Goal: Information Seeking & Learning: Learn about a topic

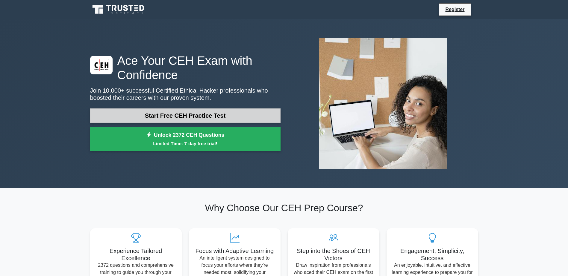
click at [215, 117] on link "Start Free CEH Practice Test" at bounding box center [185, 116] width 190 height 14
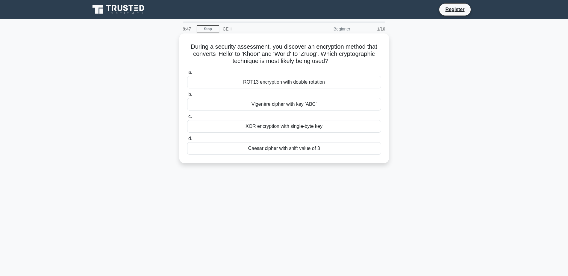
click at [290, 149] on div "Caesar cipher with shift value of 3" at bounding box center [284, 148] width 194 height 13
click at [187, 141] on input "[PERSON_NAME] cipher with shift value of 3" at bounding box center [187, 139] width 0 height 4
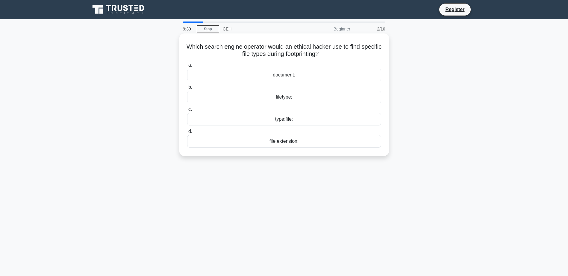
click at [280, 122] on div "type:file:" at bounding box center [284, 119] width 194 height 13
click at [187, 112] on input "c. type:file:" at bounding box center [187, 110] width 0 height 4
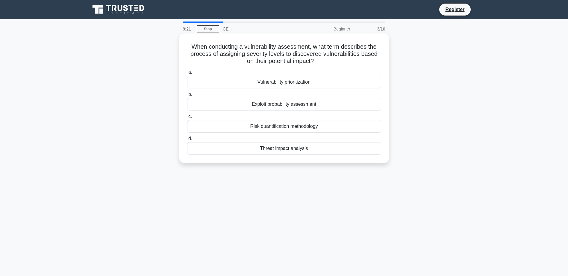
click at [322, 74] on label "a. Vulnerability prioritization" at bounding box center [284, 79] width 194 height 20
click at [187, 74] on input "a. Vulnerability prioritization" at bounding box center [187, 73] width 0 height 4
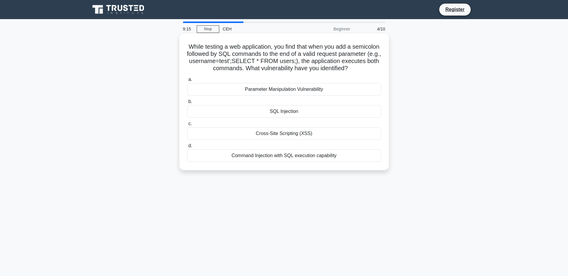
click at [299, 107] on div "SQL Injection" at bounding box center [284, 111] width 194 height 13
click at [187, 104] on input "b. SQL Injection" at bounding box center [187, 102] width 0 height 4
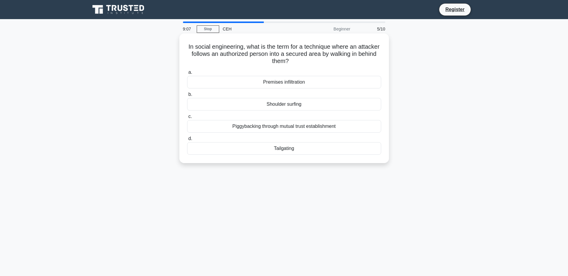
click at [336, 103] on div "Shoulder surfing" at bounding box center [284, 104] width 194 height 13
click at [187, 97] on input "b. Shoulder surfing" at bounding box center [187, 95] width 0 height 4
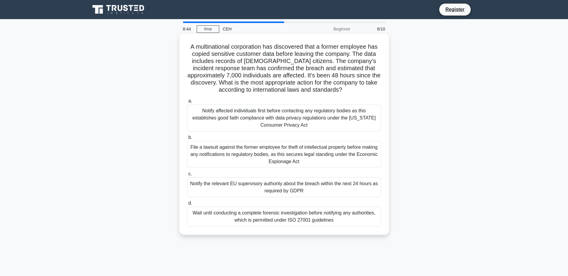
click at [312, 185] on div "Notify the relevant EU supervisory authority about the breach within the next 2…" at bounding box center [284, 188] width 194 height 20
click at [187, 176] on input "c. Notify the relevant EU supervisory authority about the breach within the nex…" at bounding box center [187, 174] width 0 height 4
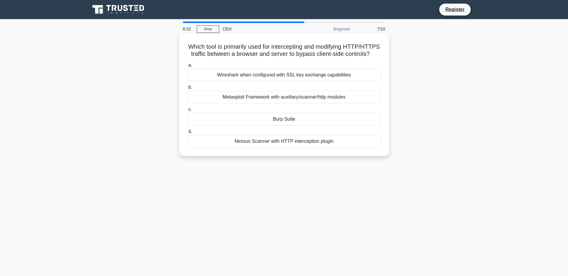
click at [287, 81] on div "Wireshark when configured with SSL key exchange capabilities" at bounding box center [284, 75] width 194 height 13
click at [187, 67] on input "a. Wireshark when configured with SSL key exchange capabilities" at bounding box center [187, 65] width 0 height 4
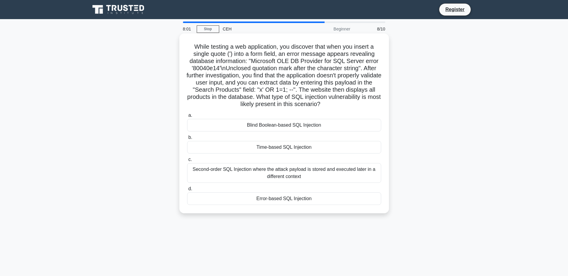
click at [306, 128] on div "Blind Boolean-based SQL Injection" at bounding box center [284, 125] width 194 height 13
click at [187, 118] on input "a. Blind Boolean-based SQL Injection" at bounding box center [187, 116] width 0 height 4
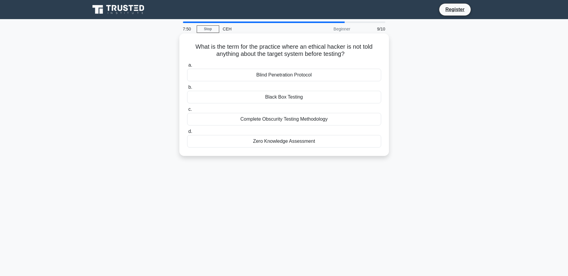
click at [289, 143] on div "Zero Knowledge Assessment" at bounding box center [284, 141] width 194 height 13
click at [187, 134] on input "d. Zero Knowledge Assessment" at bounding box center [187, 132] width 0 height 4
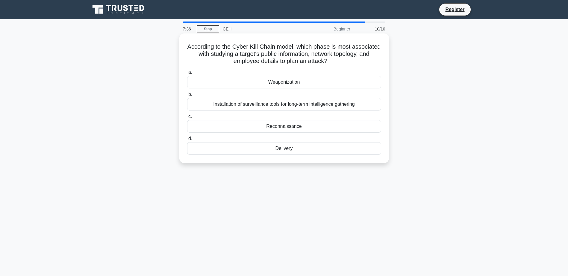
click at [284, 130] on div "Reconnaissance" at bounding box center [284, 126] width 194 height 13
click at [187, 119] on input "c. Reconnaissance" at bounding box center [187, 117] width 0 height 4
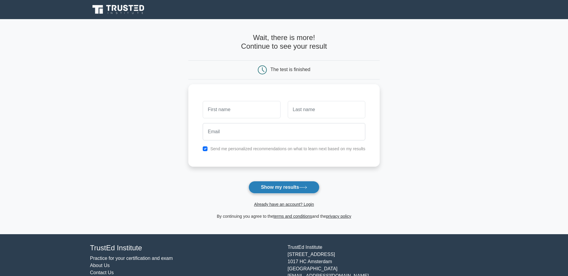
click at [289, 188] on button "Show my results" at bounding box center [283, 187] width 71 height 13
click at [282, 189] on button "Show my results" at bounding box center [283, 187] width 71 height 13
type input "dsfg"
type input "sdf"
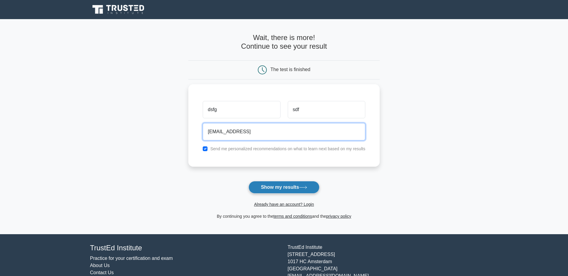
type input "[EMAIL_ADDRESS]"
click at [283, 184] on button "Show my results" at bounding box center [283, 187] width 71 height 13
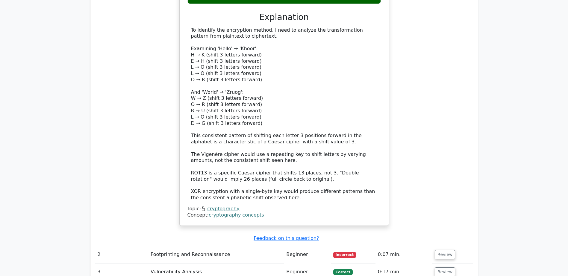
scroll to position [778, 0]
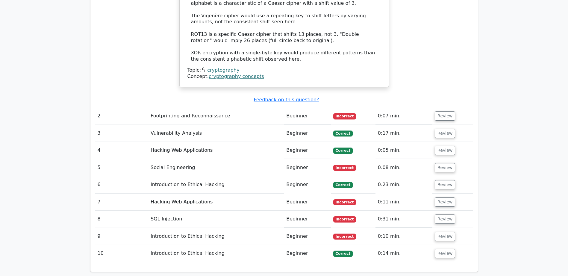
click at [245, 108] on td "Footprinting and Reconnaissance" at bounding box center [216, 116] width 136 height 17
click at [446, 112] on button "Review" at bounding box center [444, 116] width 20 height 9
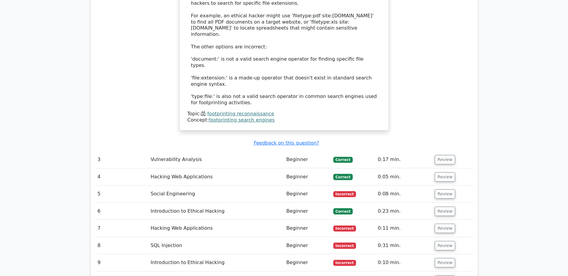
scroll to position [1047, 0]
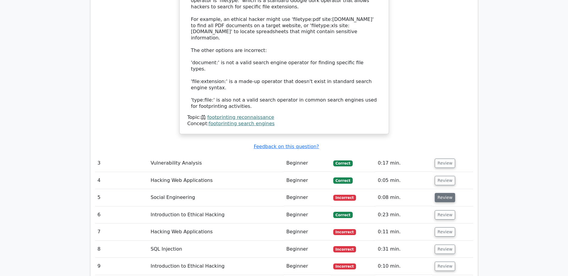
click at [439, 193] on button "Review" at bounding box center [444, 197] width 20 height 9
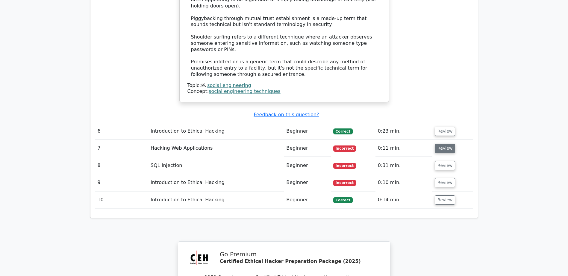
scroll to position [1436, 0]
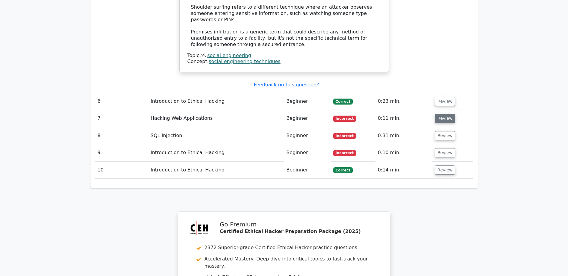
click at [436, 114] on button "Review" at bounding box center [444, 118] width 20 height 9
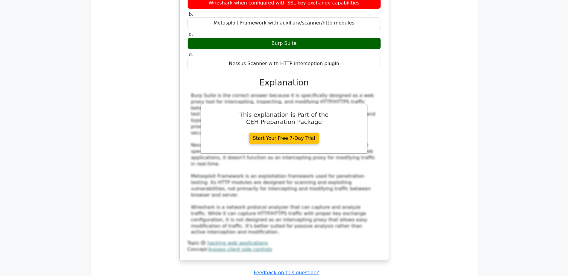
scroll to position [1706, 0]
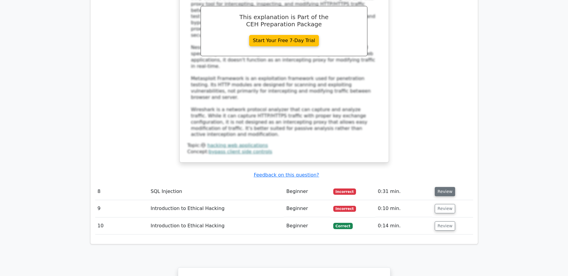
click at [439, 187] on button "Review" at bounding box center [444, 191] width 20 height 9
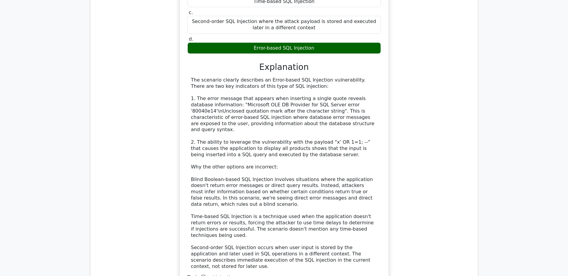
scroll to position [2095, 0]
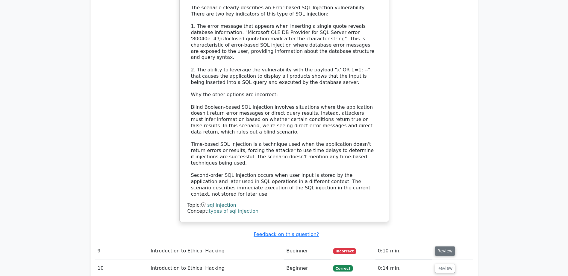
click at [451, 243] on td "Review" at bounding box center [452, 251] width 40 height 17
click at [448, 247] on button "Review" at bounding box center [444, 251] width 20 height 9
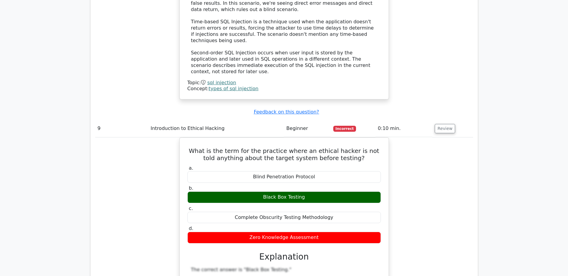
scroll to position [2214, 0]
